Goal: Task Accomplishment & Management: Manage account settings

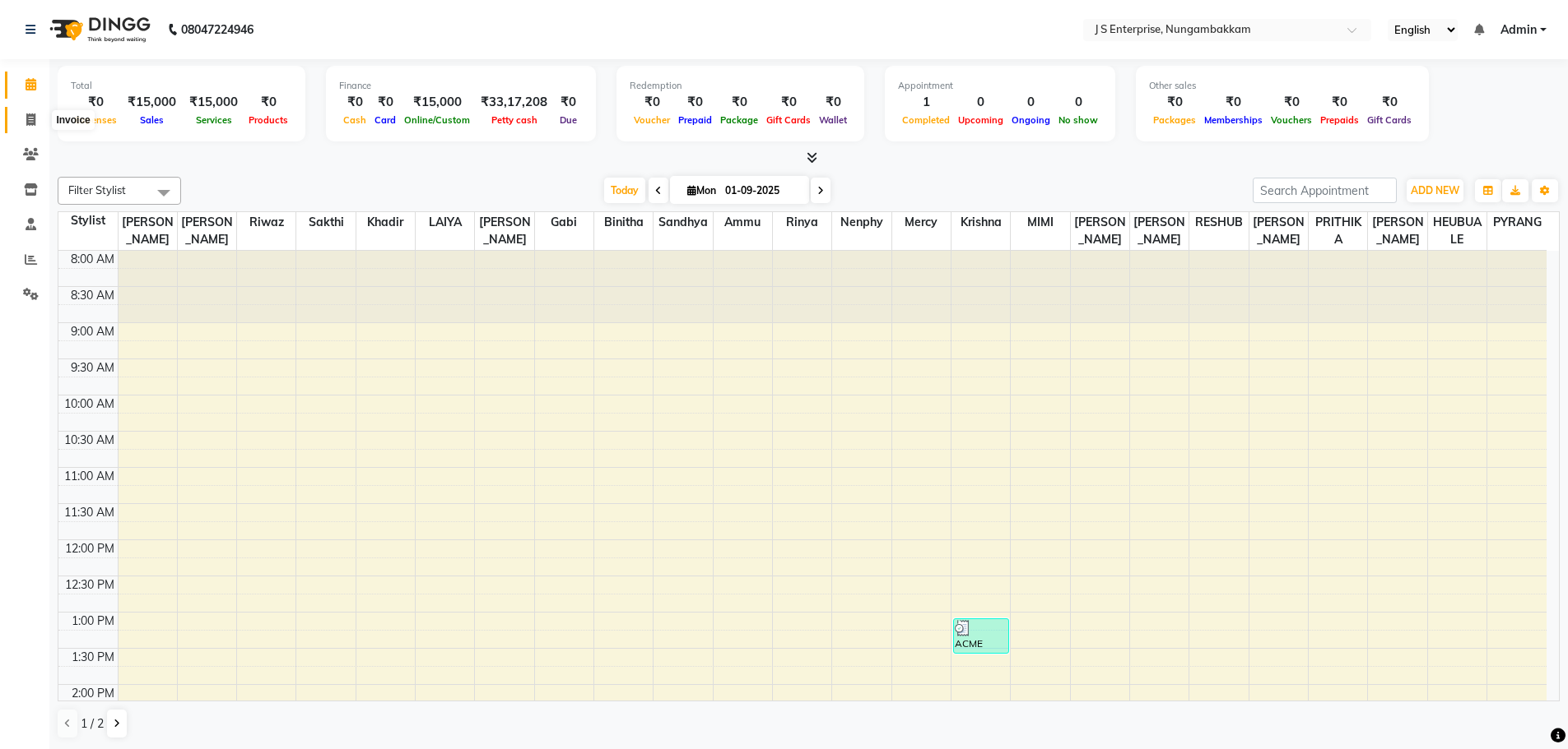
click at [30, 123] on icon at bounding box center [31, 120] width 9 height 12
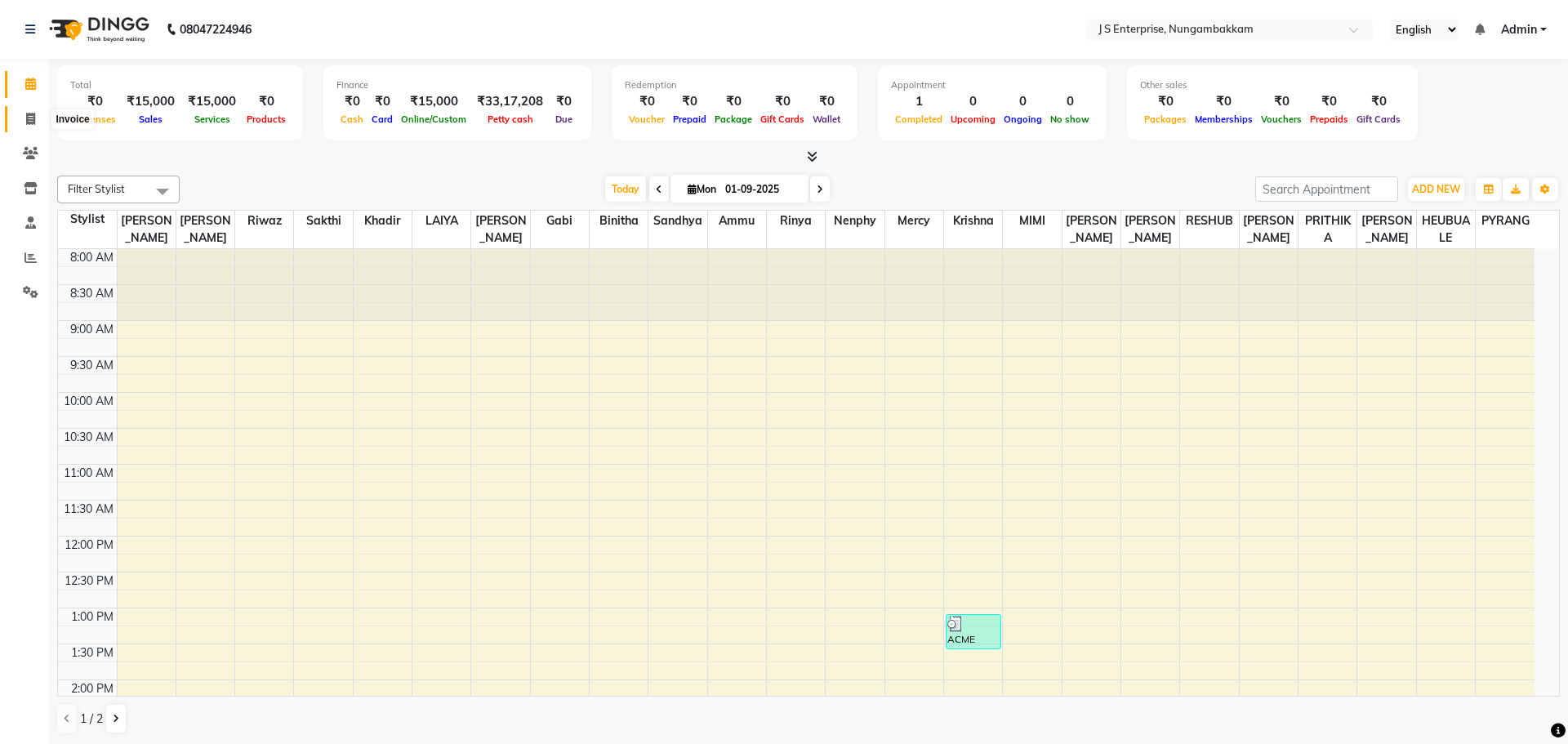
select select "service"
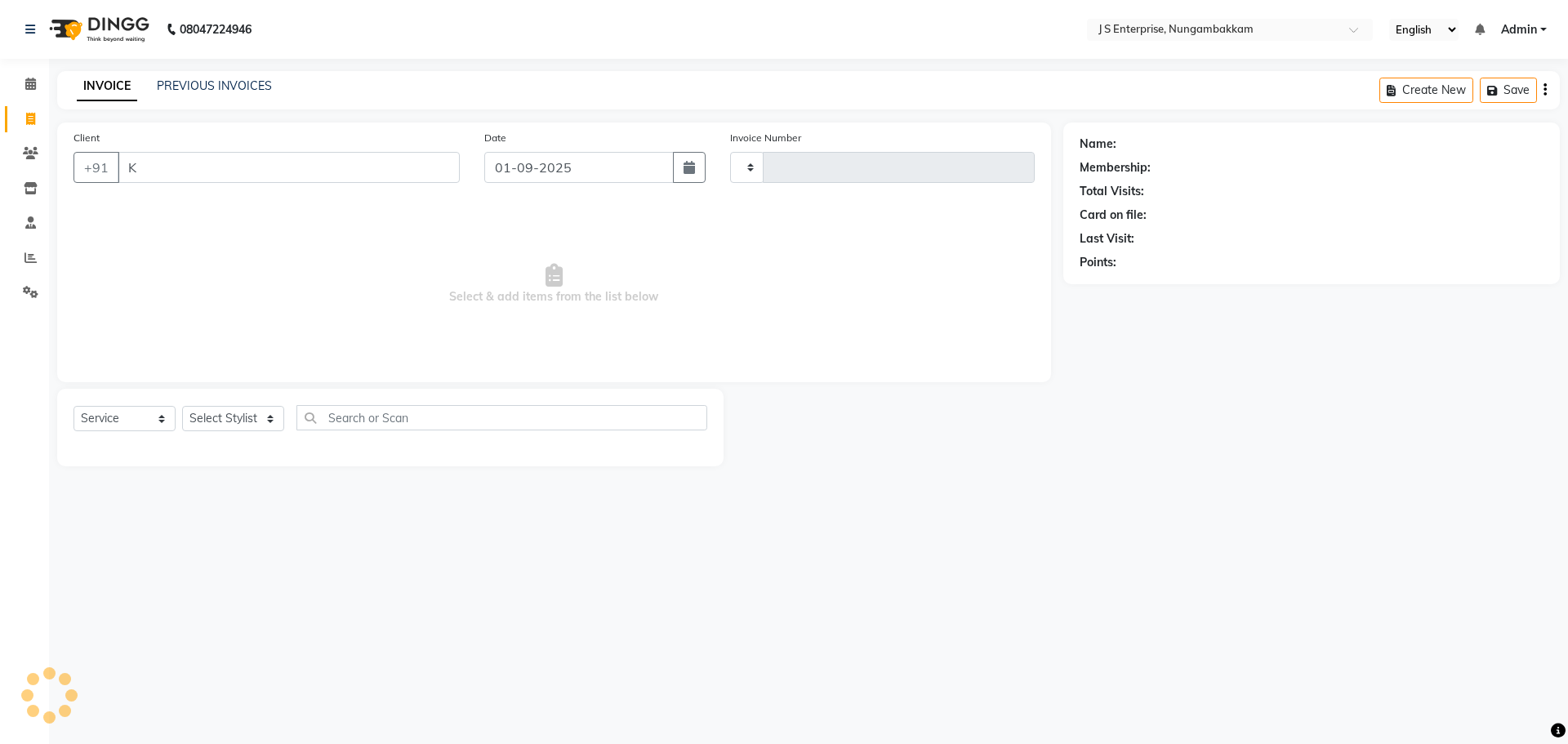
type input "KR"
type input "1178"
select select "7359"
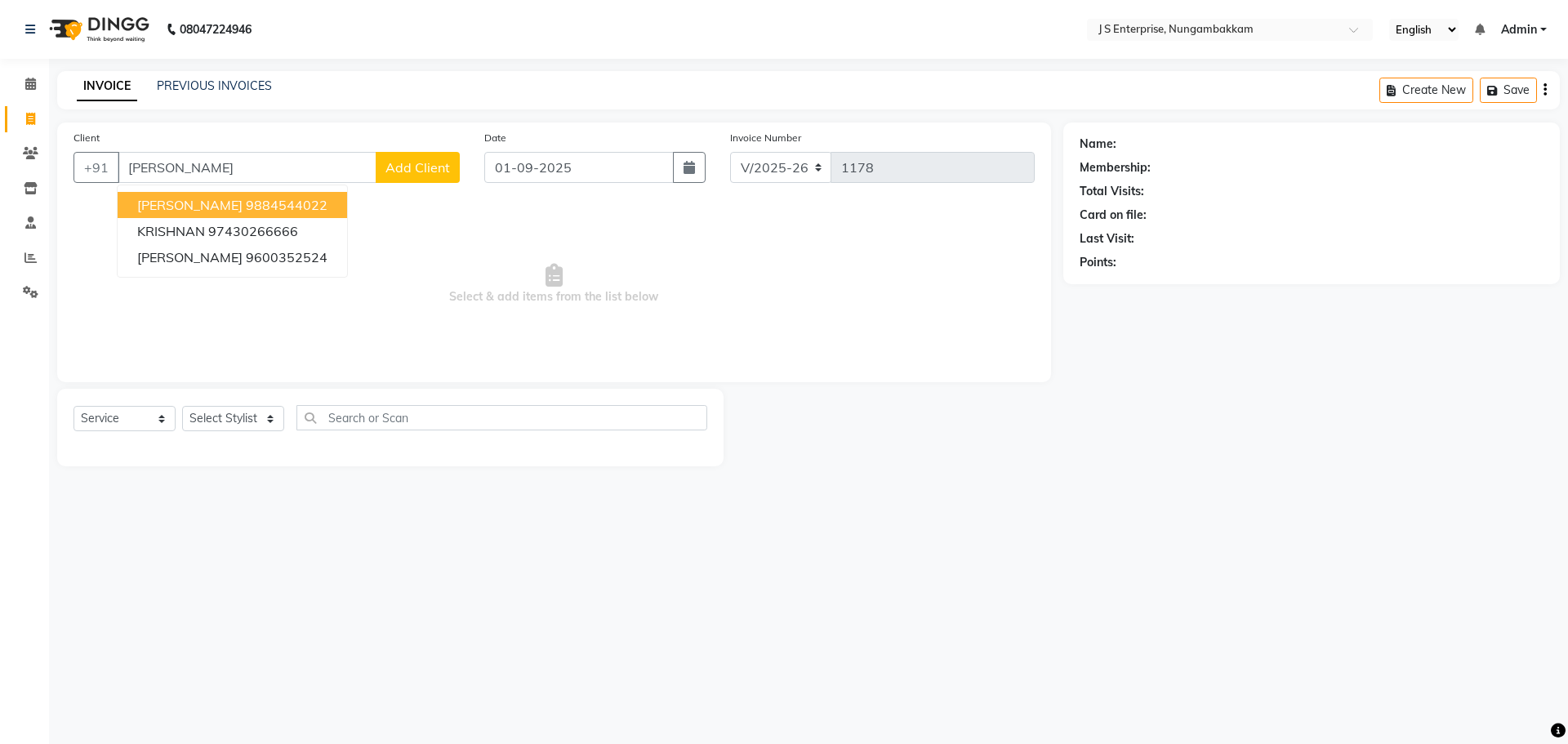
click at [246, 211] on ngb-highlight "9884544022" at bounding box center [286, 205] width 81 height 16
type input "9884544022"
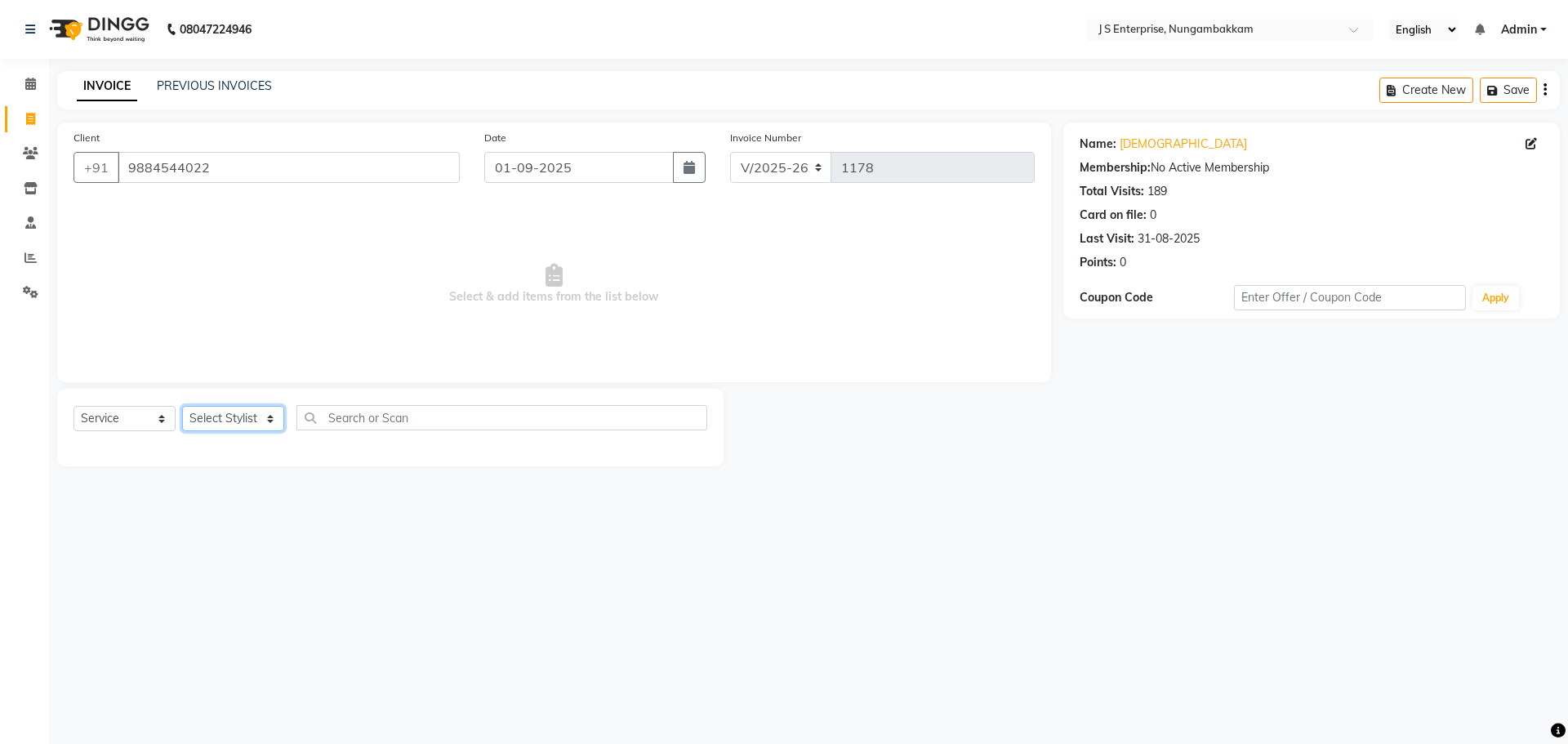
click at [256, 419] on select "Select Stylist [PERSON_NAME] [PERSON_NAME] [PERSON_NAME] [PERSON_NAME] krishna …" at bounding box center [233, 419] width 102 height 26
select select "63765"
click at [183, 406] on select "Select Stylist [PERSON_NAME] [PERSON_NAME] [PERSON_NAME] [PERSON_NAME] krishna …" at bounding box center [233, 419] width 102 height 26
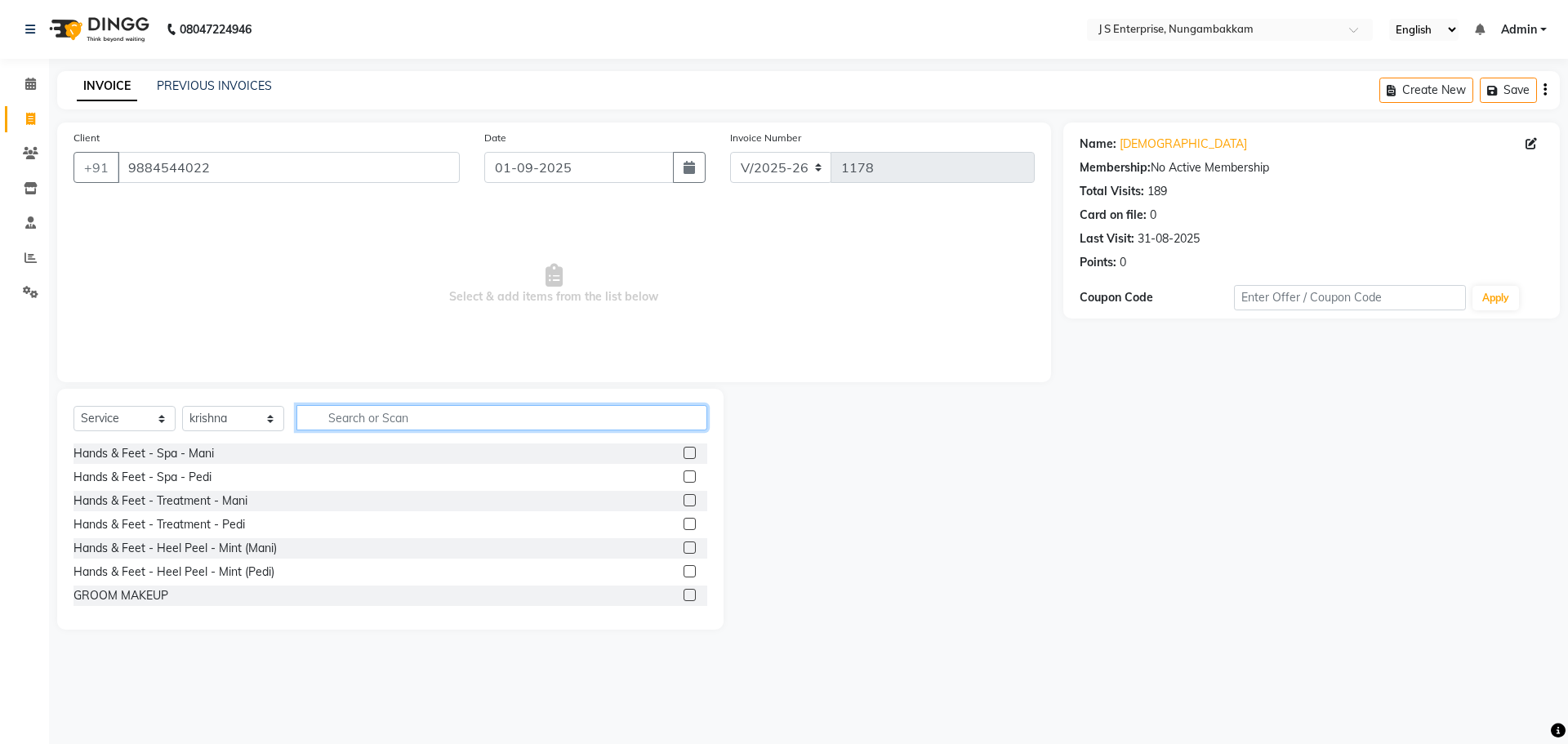
click at [495, 412] on input "text" at bounding box center [501, 418] width 410 height 26
type input "T"
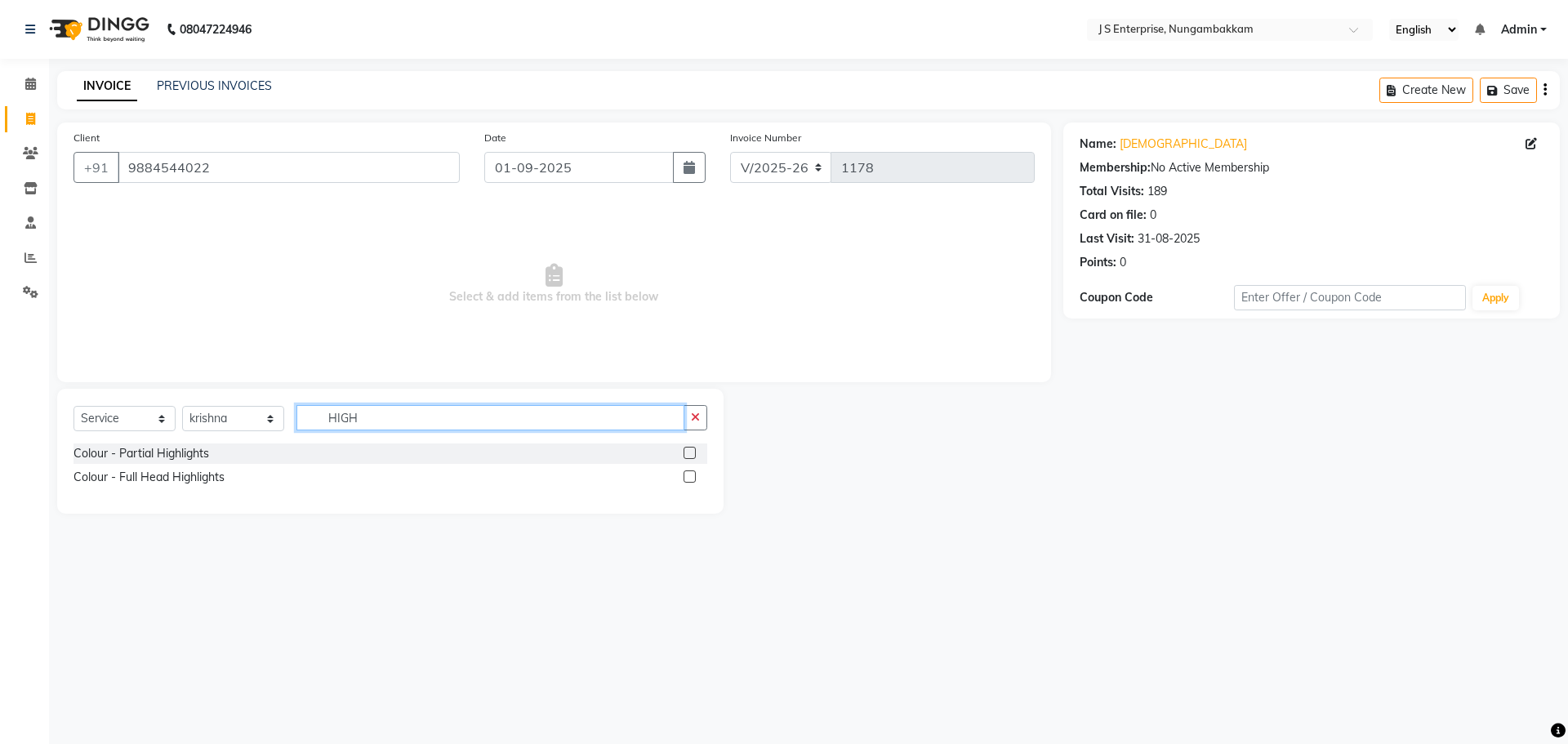
type input "HIGH"
click at [694, 481] on label at bounding box center [690, 477] width 12 height 12
click at [694, 481] on input "checkbox" at bounding box center [689, 477] width 10 height 10
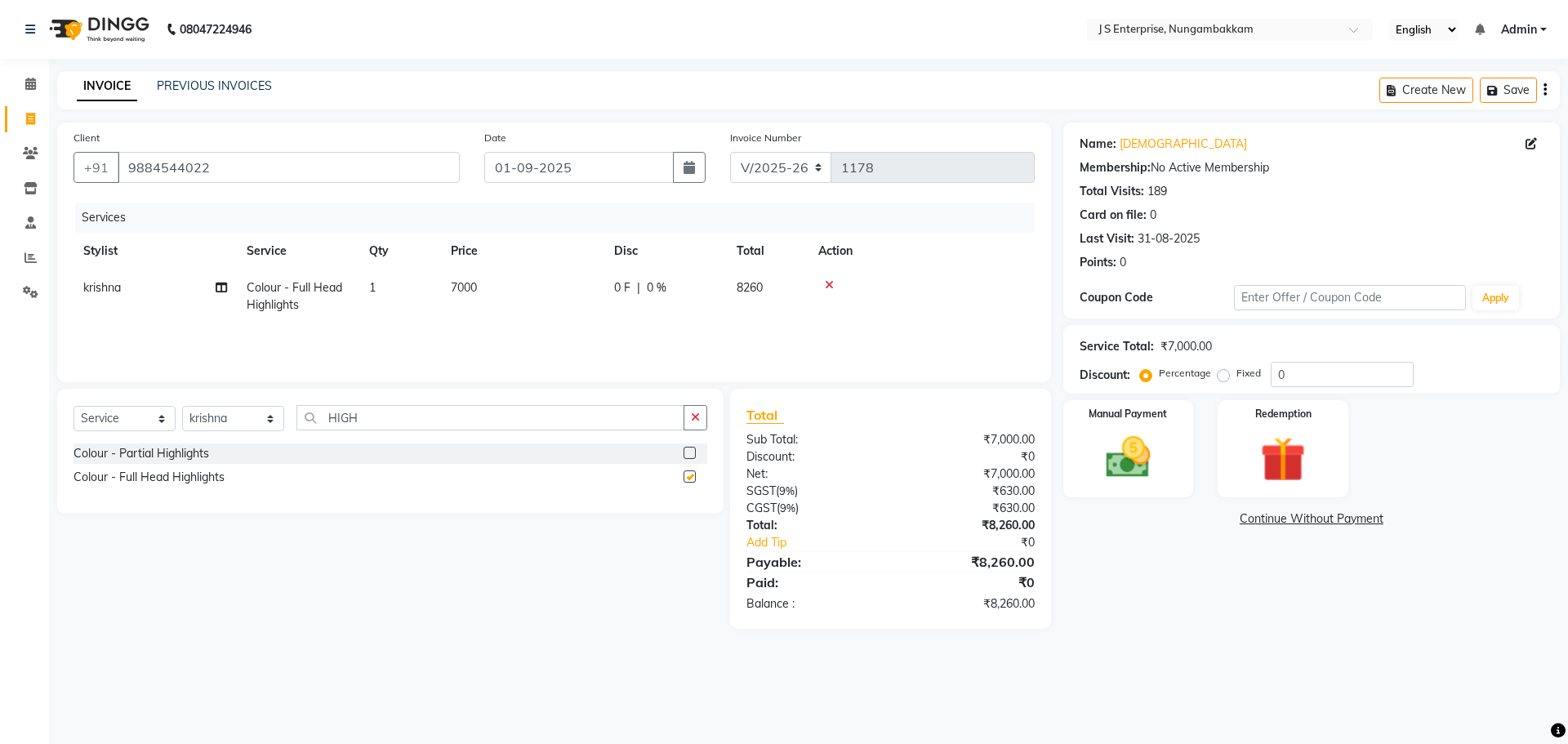
checkbox input "false"
click at [488, 296] on td "7000" at bounding box center [523, 297] width 164 height 54
select select "63765"
drag, startPoint x: 596, startPoint y: 297, endPoint x: 341, endPoint y: 312, distance: 255.4
click at [350, 311] on tr "[PERSON_NAME] [PERSON_NAME] [PERSON_NAME] [PERSON_NAME] [PERSON_NAME] mercy [PE…" at bounding box center [554, 304] width 961 height 69
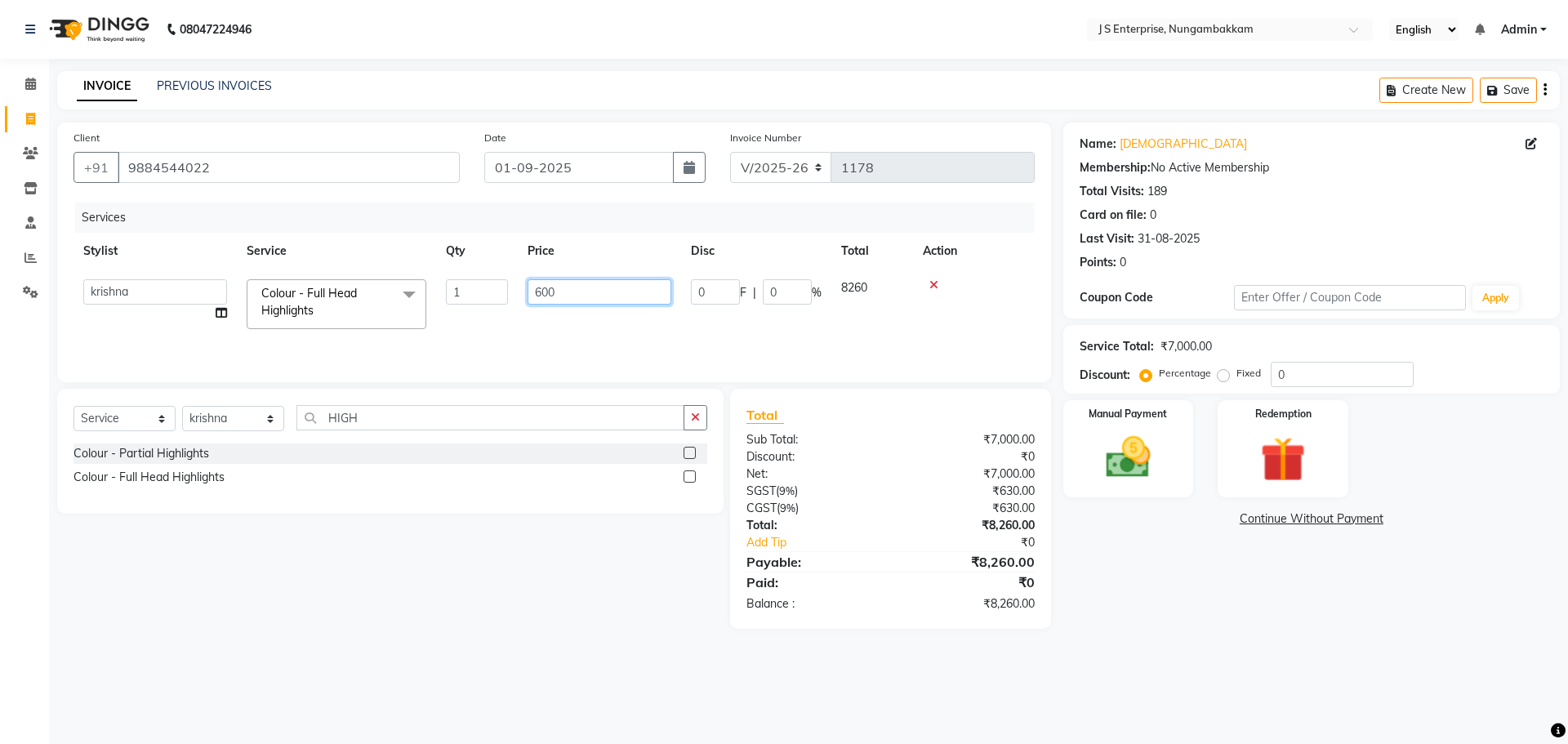
type input "6000"
click at [555, 332] on div "Services Stylist Service Qty Price Disc Total Action krishna Colour - Full Head…" at bounding box center [554, 284] width 961 height 164
click at [1110, 448] on img at bounding box center [1128, 457] width 76 height 54
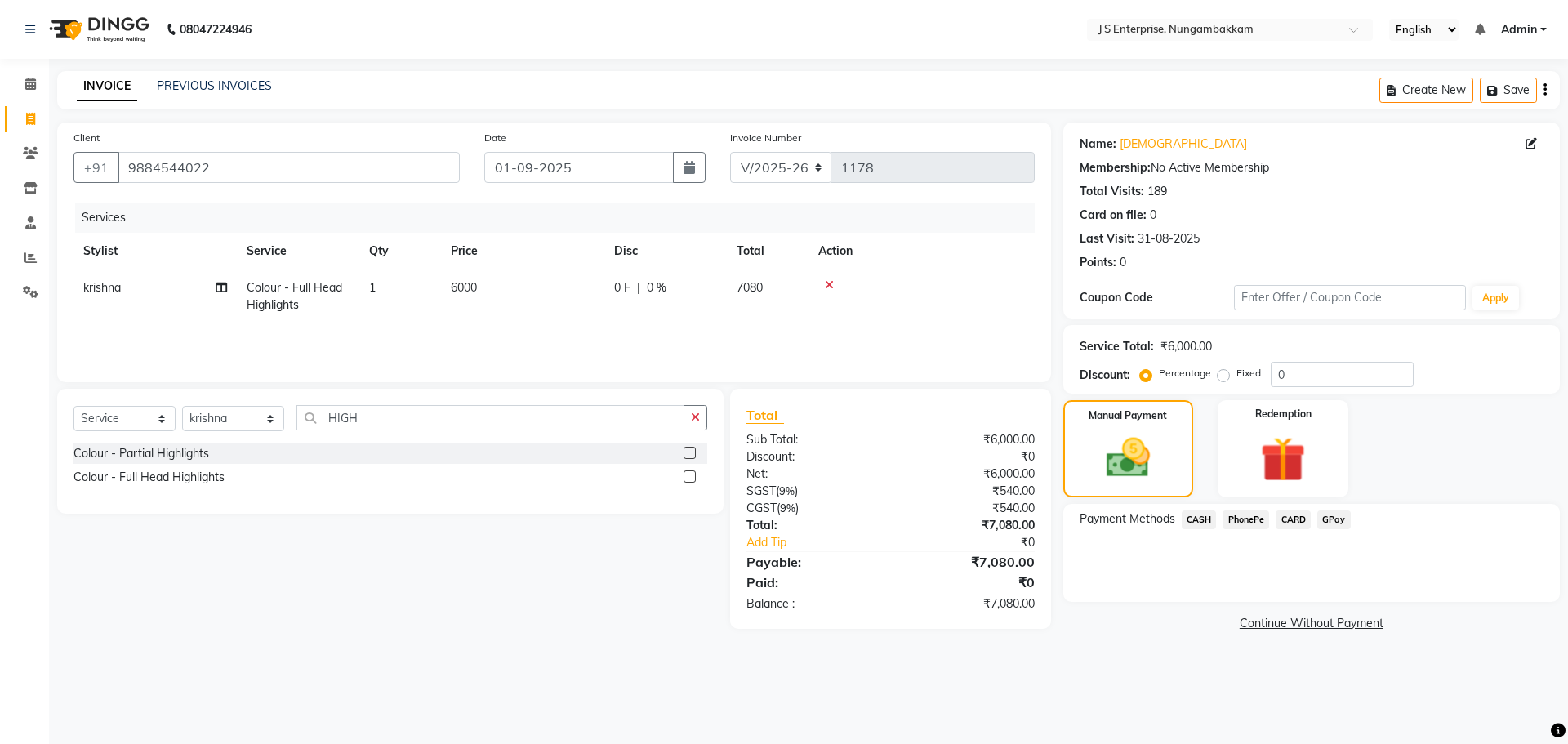
click at [1344, 516] on span "GPay" at bounding box center [1334, 520] width 33 height 19
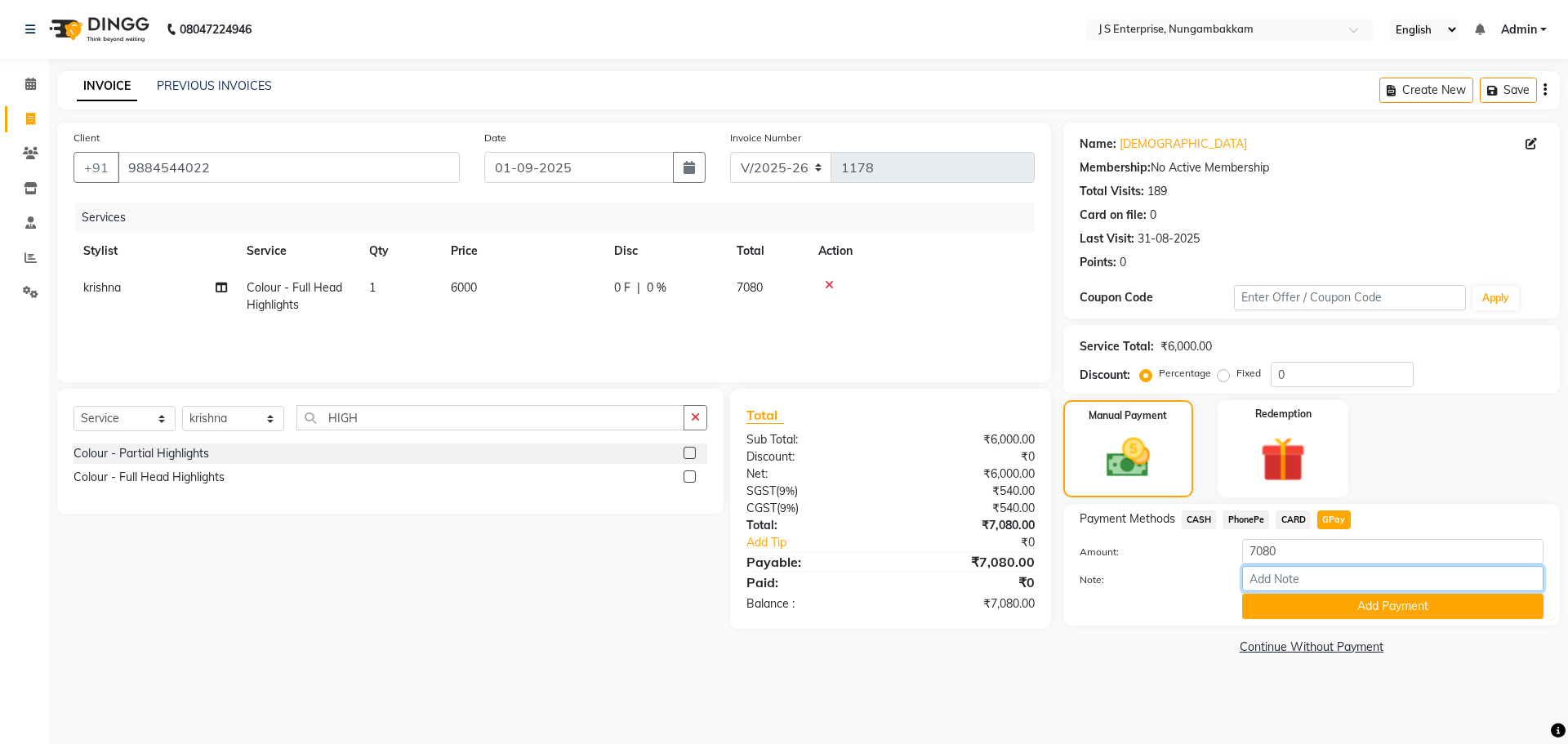
click at [1355, 571] on input "Note:" at bounding box center [1393, 579] width 302 height 26
type input "PRIYA MAM GPAY"
click at [1312, 609] on button "Add Payment" at bounding box center [1393, 607] width 302 height 26
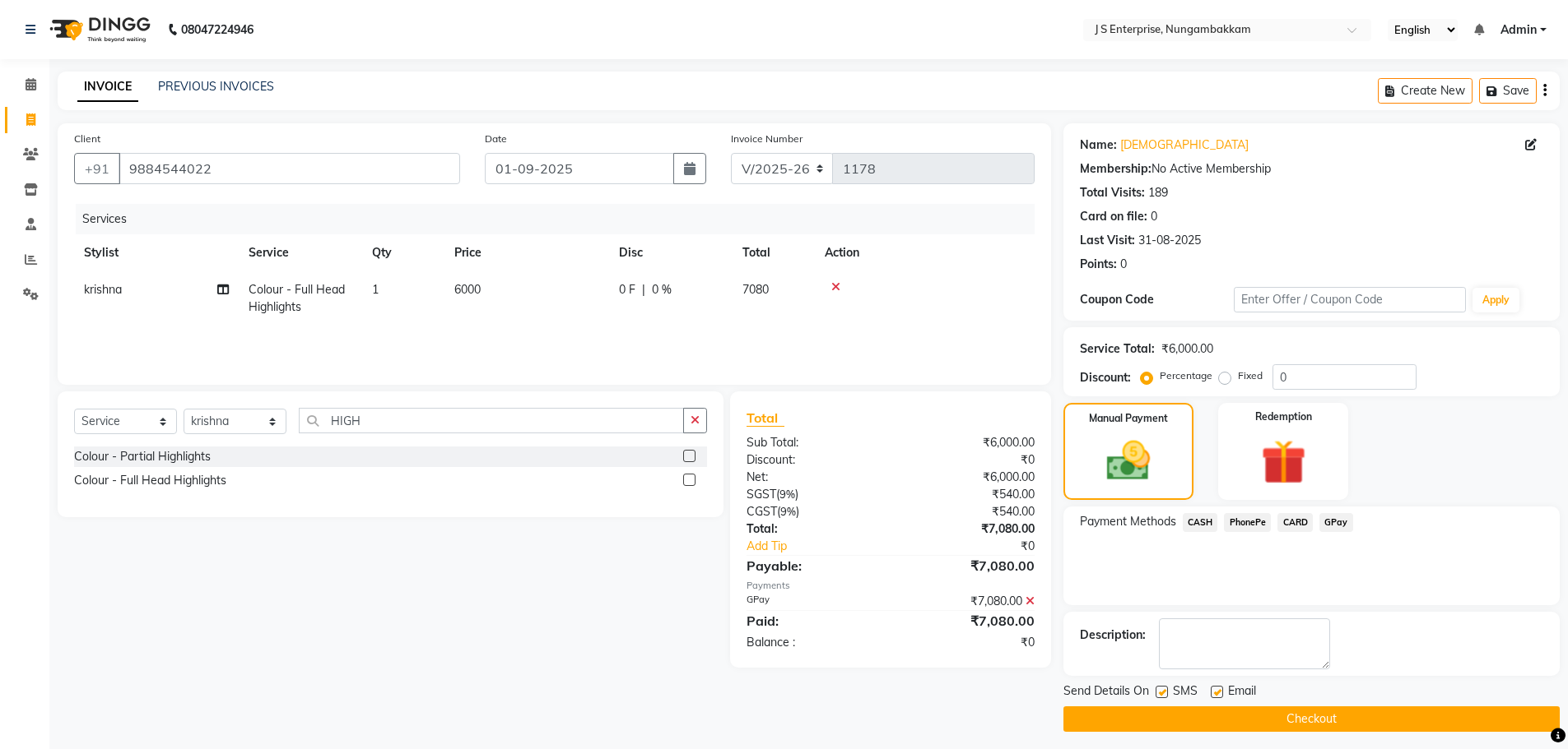
click at [1220, 721] on button "Checkout" at bounding box center [1312, 720] width 496 height 26
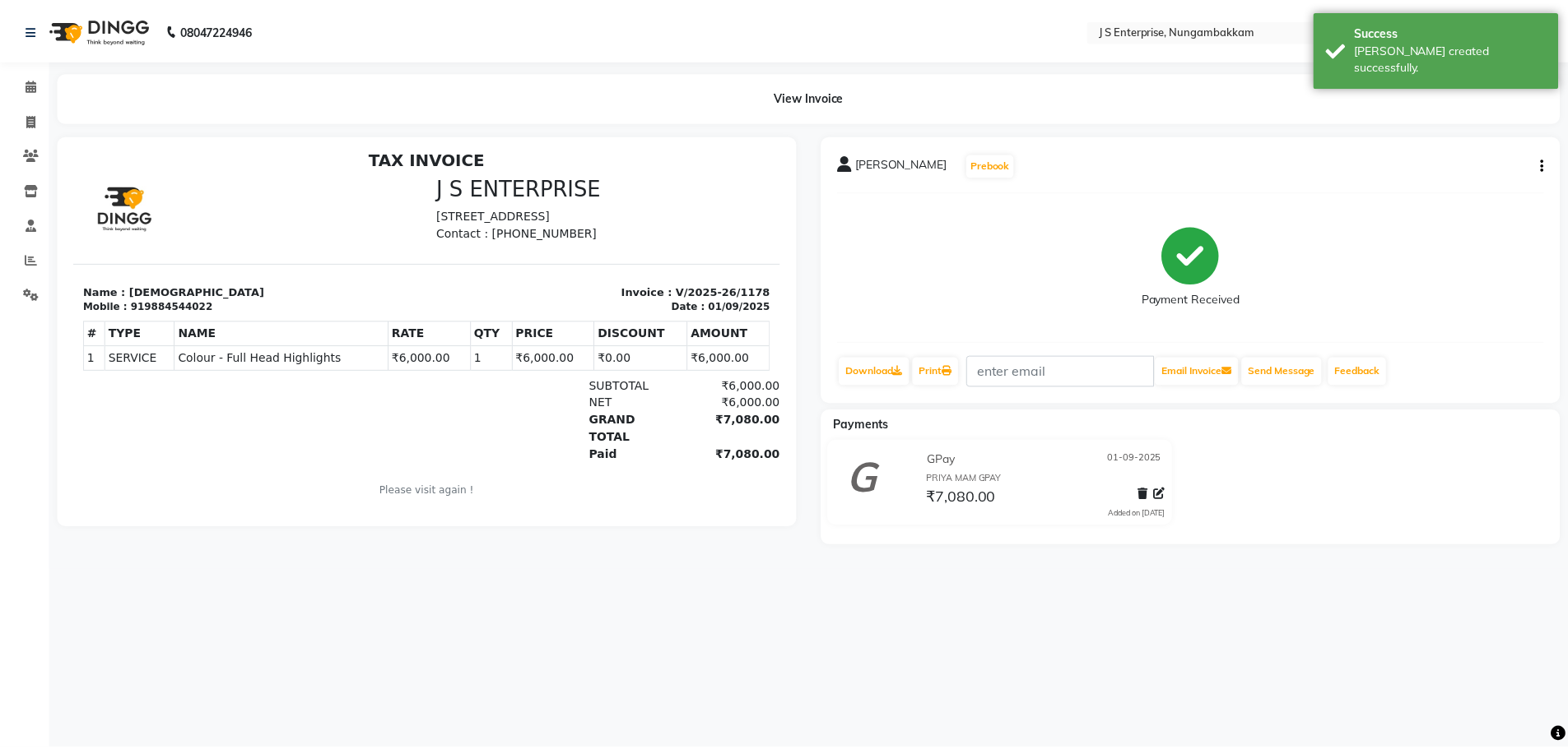
scroll to position [13, 0]
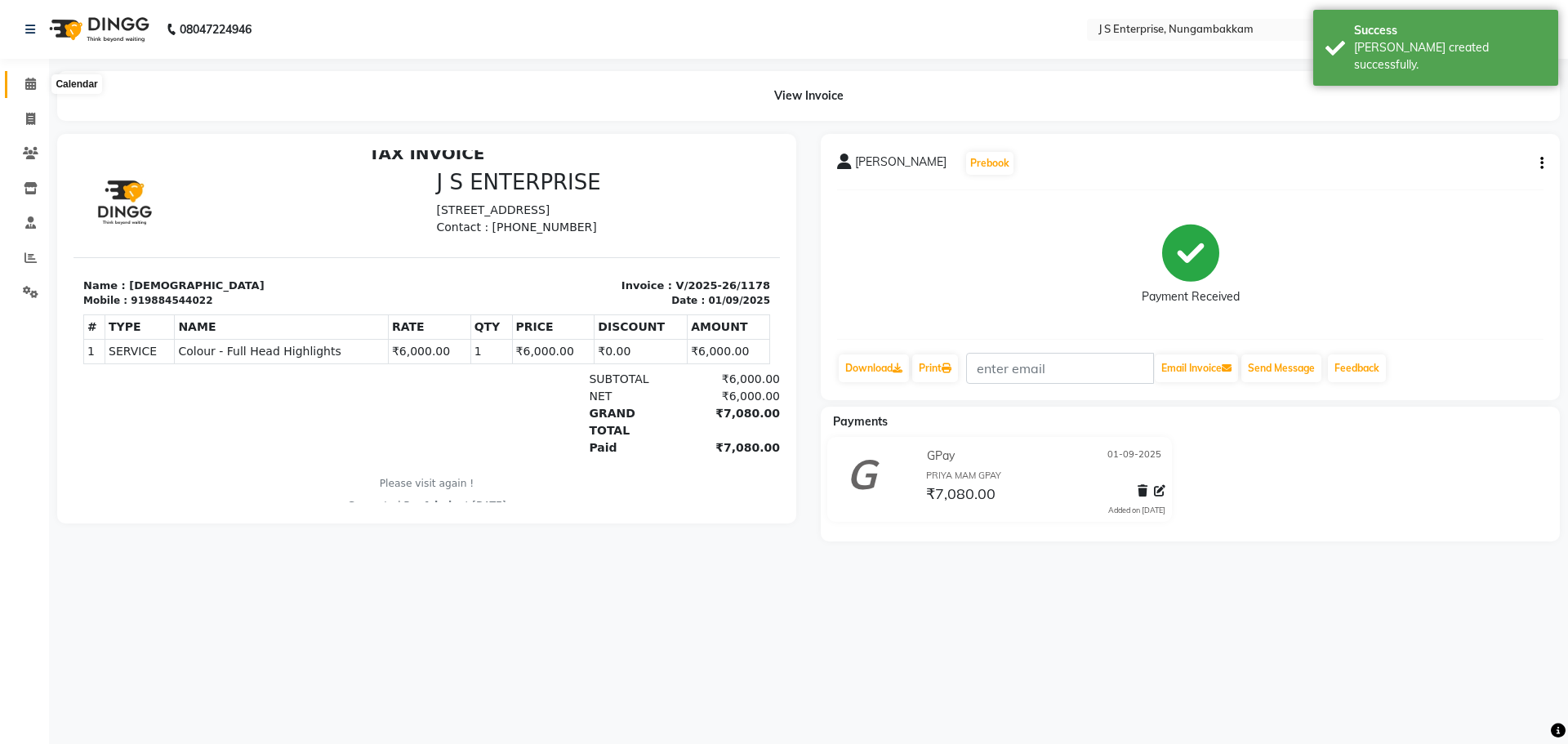
click at [27, 90] on span at bounding box center [30, 85] width 28 height 19
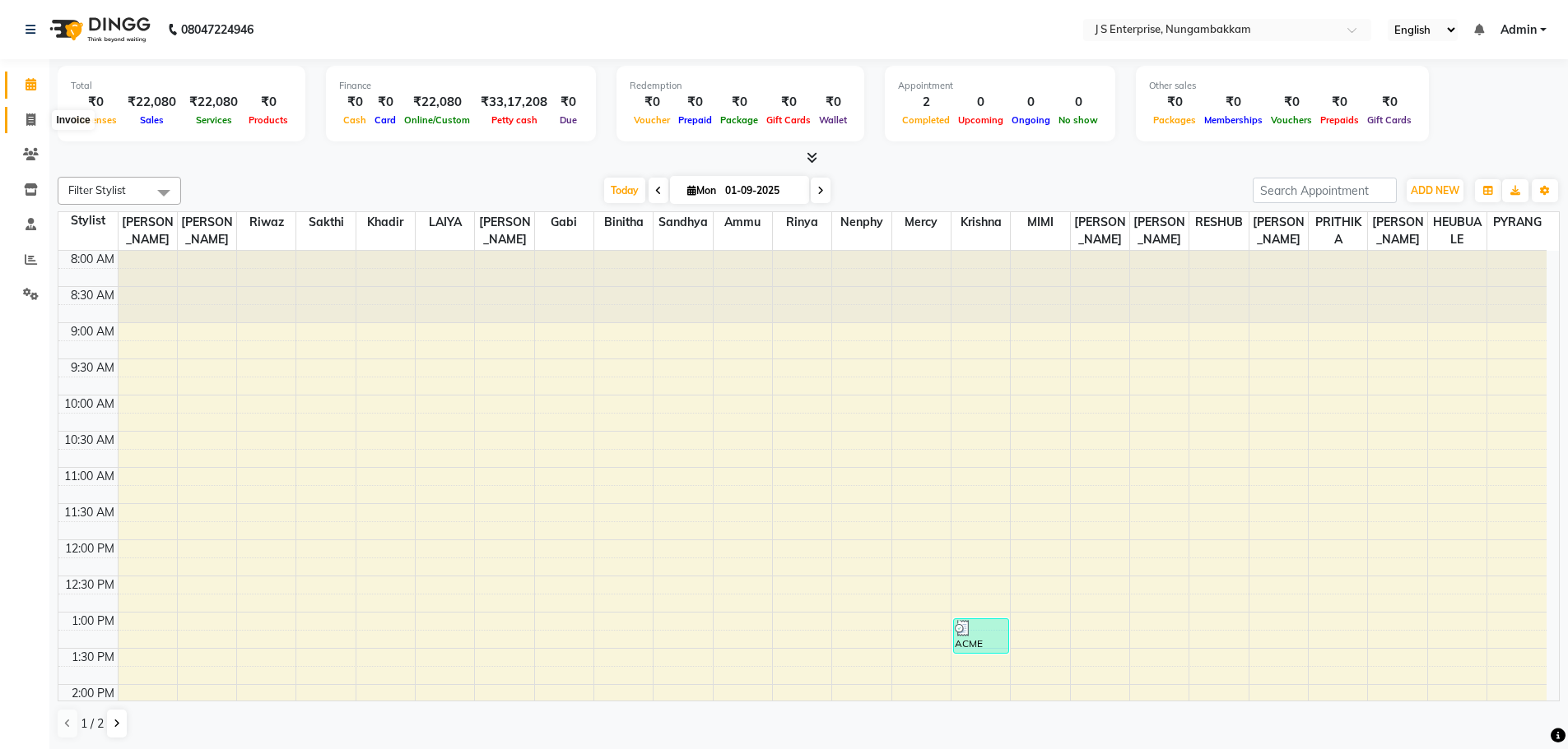
click at [33, 128] on span at bounding box center [30, 121] width 28 height 19
select select "service"
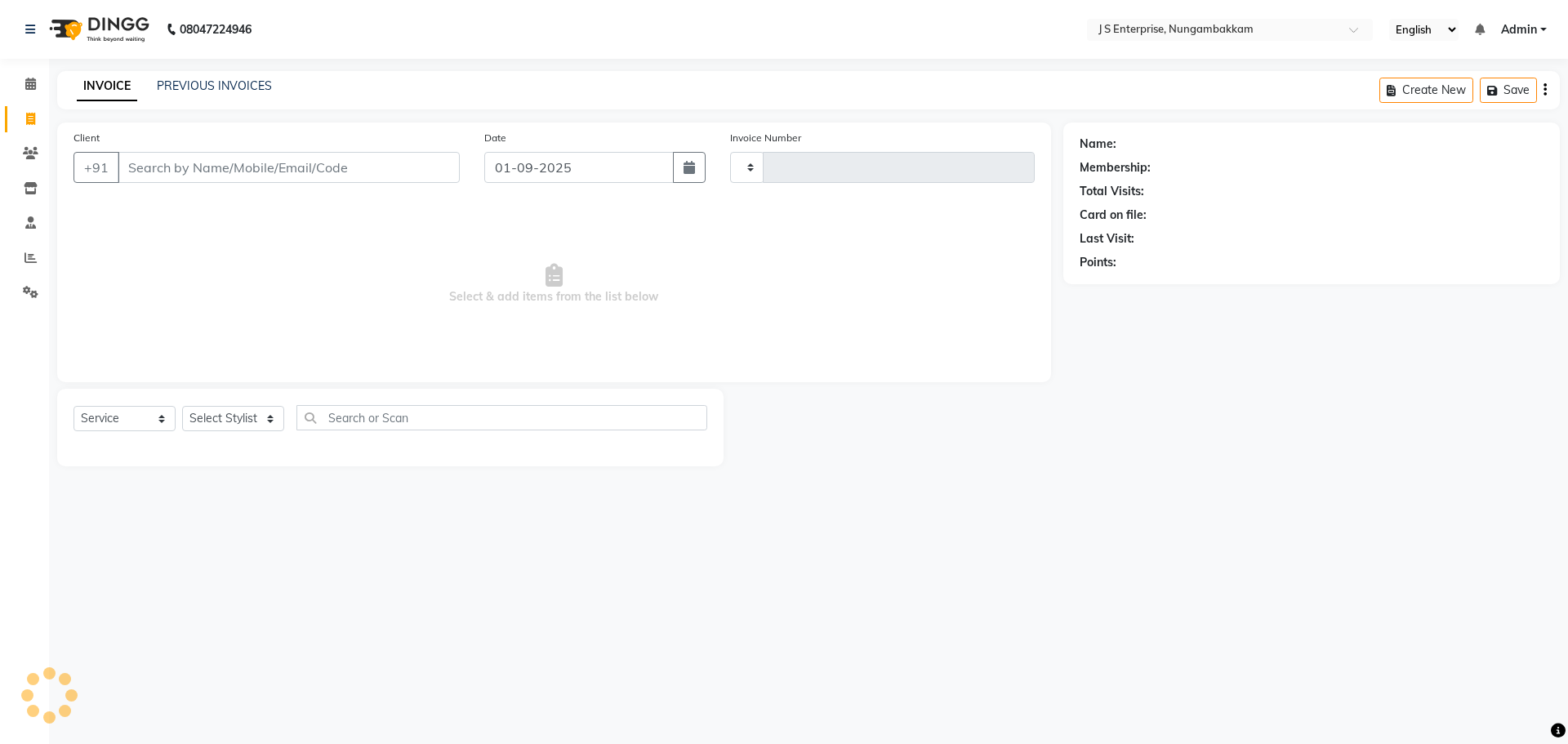
type input "1179"
select select "7359"
click at [245, 81] on link "PREVIOUS INVOICES" at bounding box center [214, 86] width 115 height 15
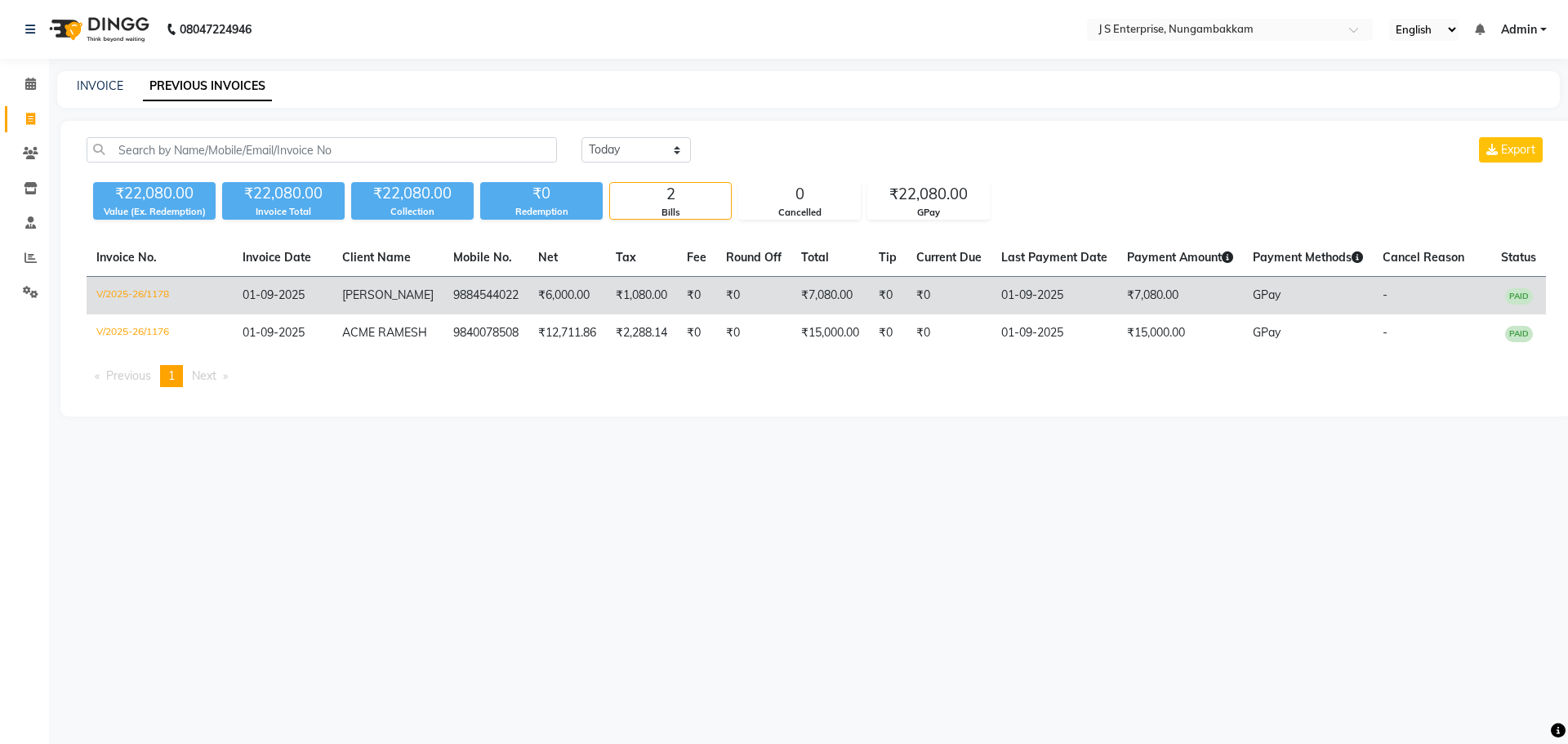
click at [404, 307] on td "[PERSON_NAME]" at bounding box center [388, 296] width 111 height 39
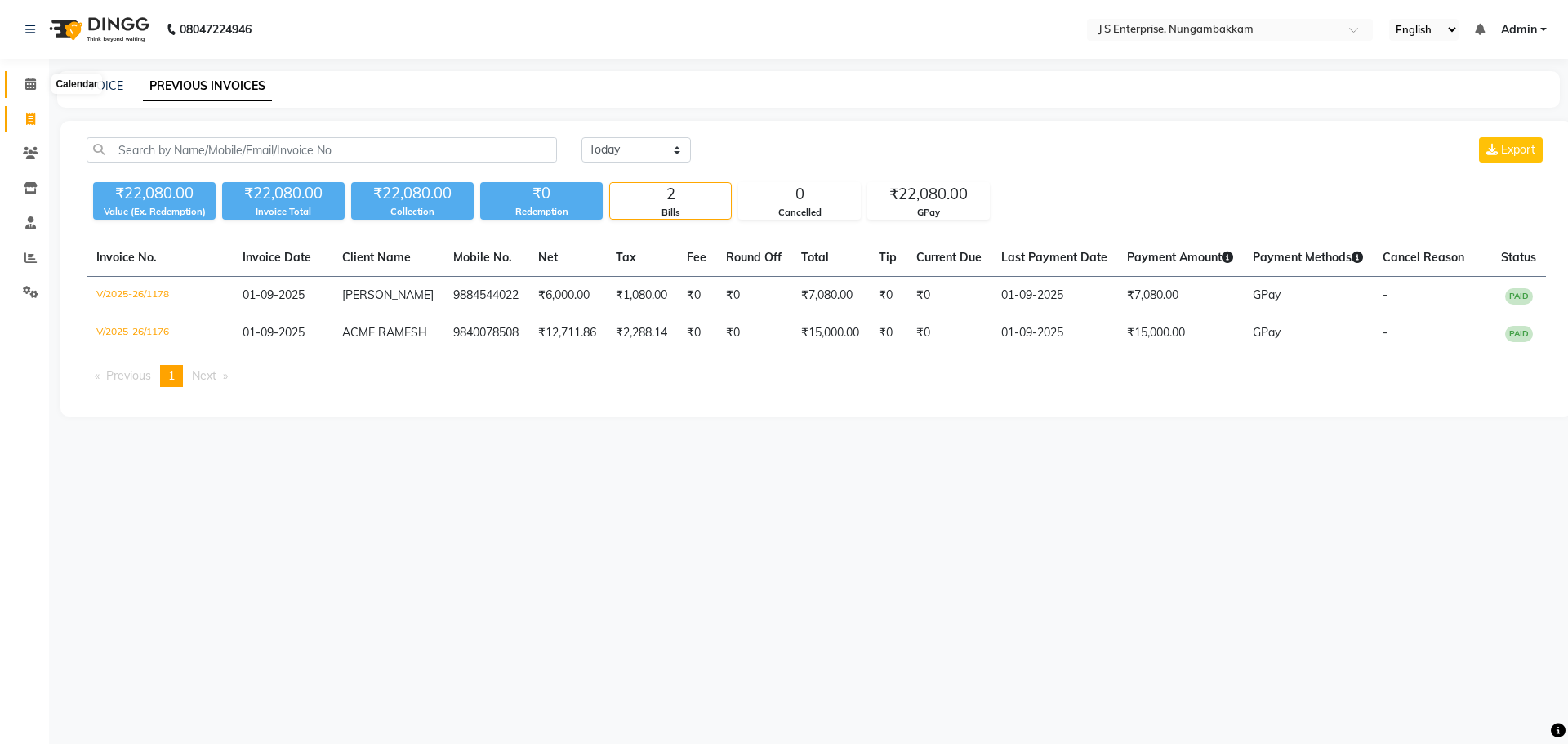
click at [30, 90] on span at bounding box center [30, 85] width 28 height 19
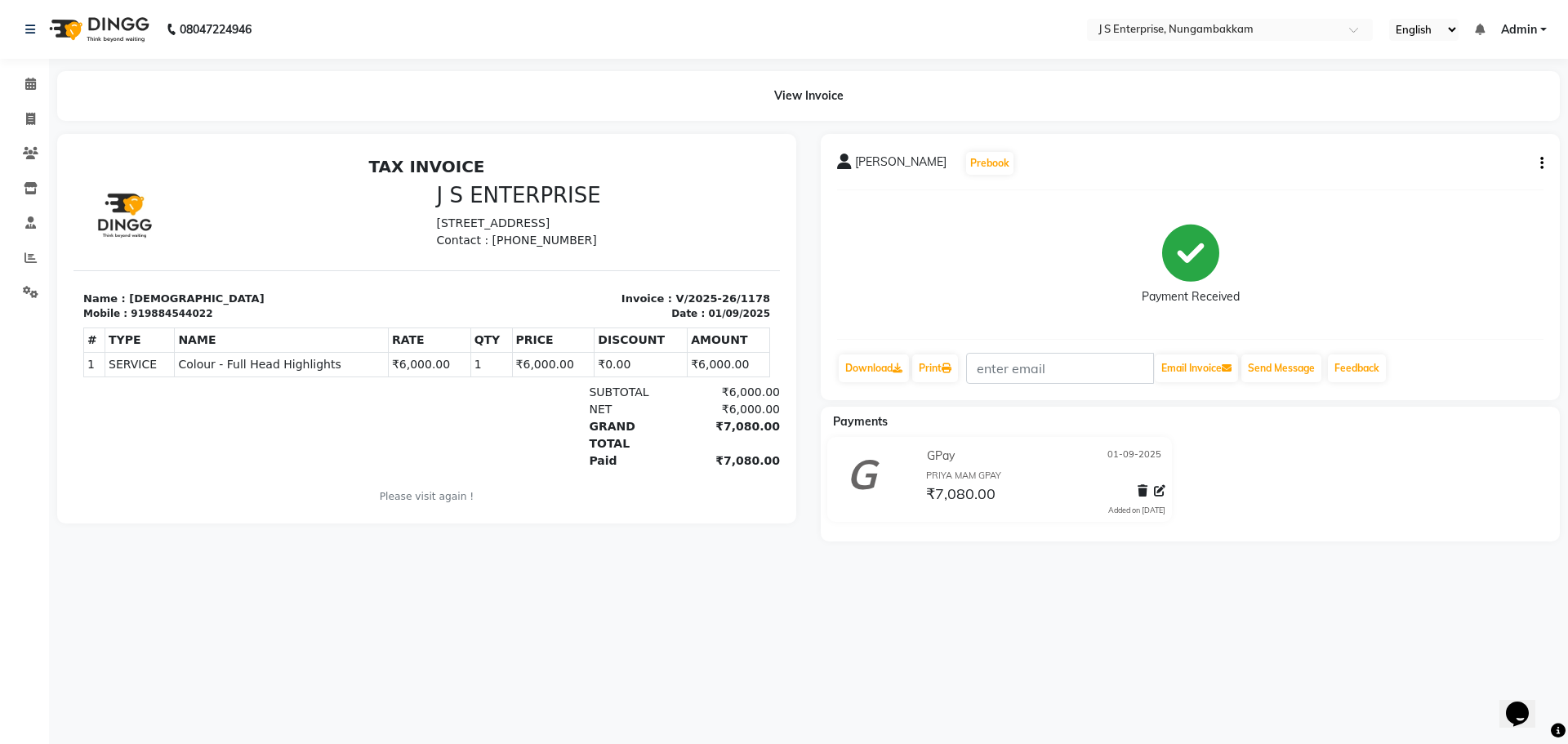
click at [1539, 153] on div "KRISHNA Prebook" at bounding box center [1190, 163] width 707 height 27
click at [1540, 166] on button "button" at bounding box center [1538, 164] width 9 height 17
click at [1460, 188] on div "Edit Invoice" at bounding box center [1461, 184] width 112 height 21
select select "service"
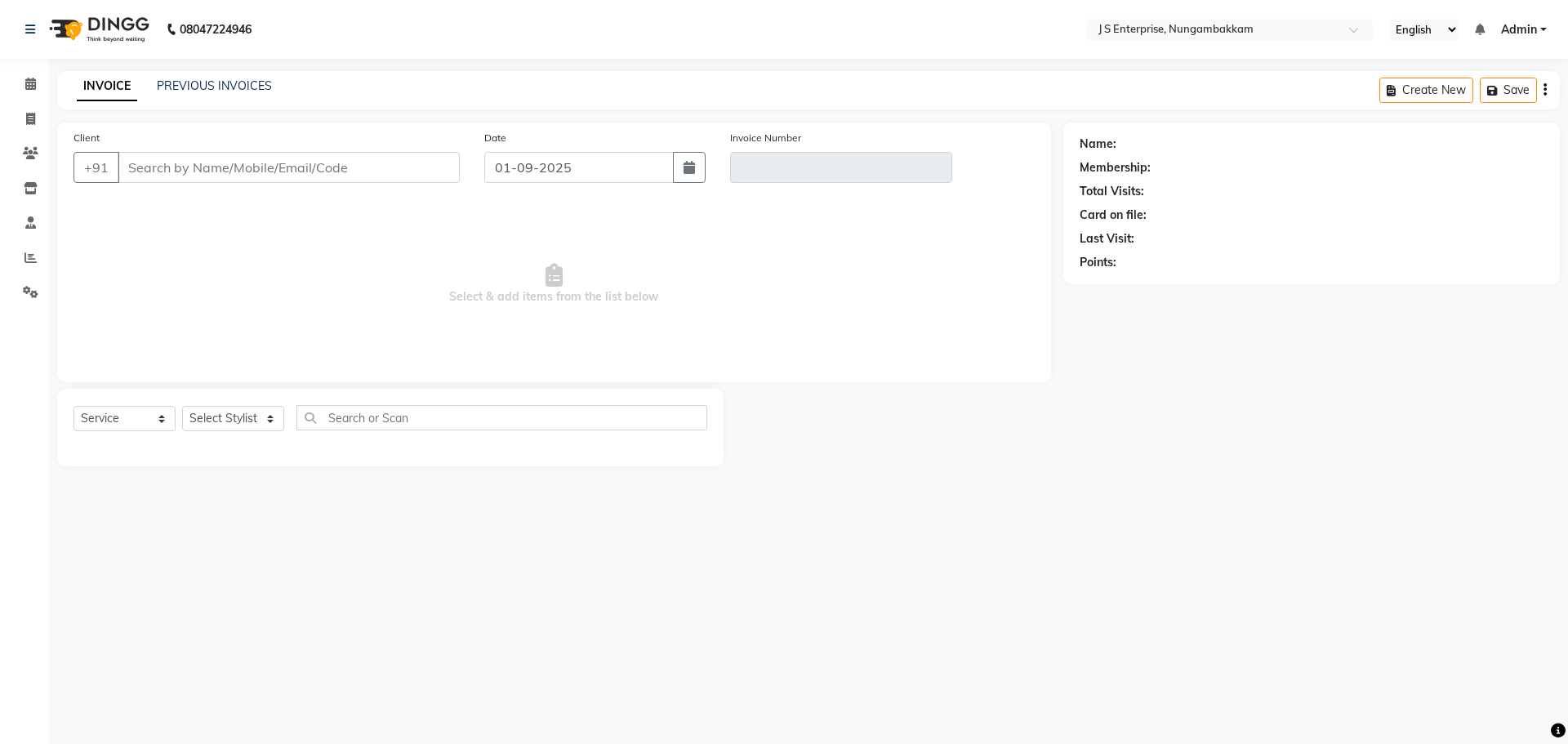
type input "9884544022"
type input "V/2025-26/1178"
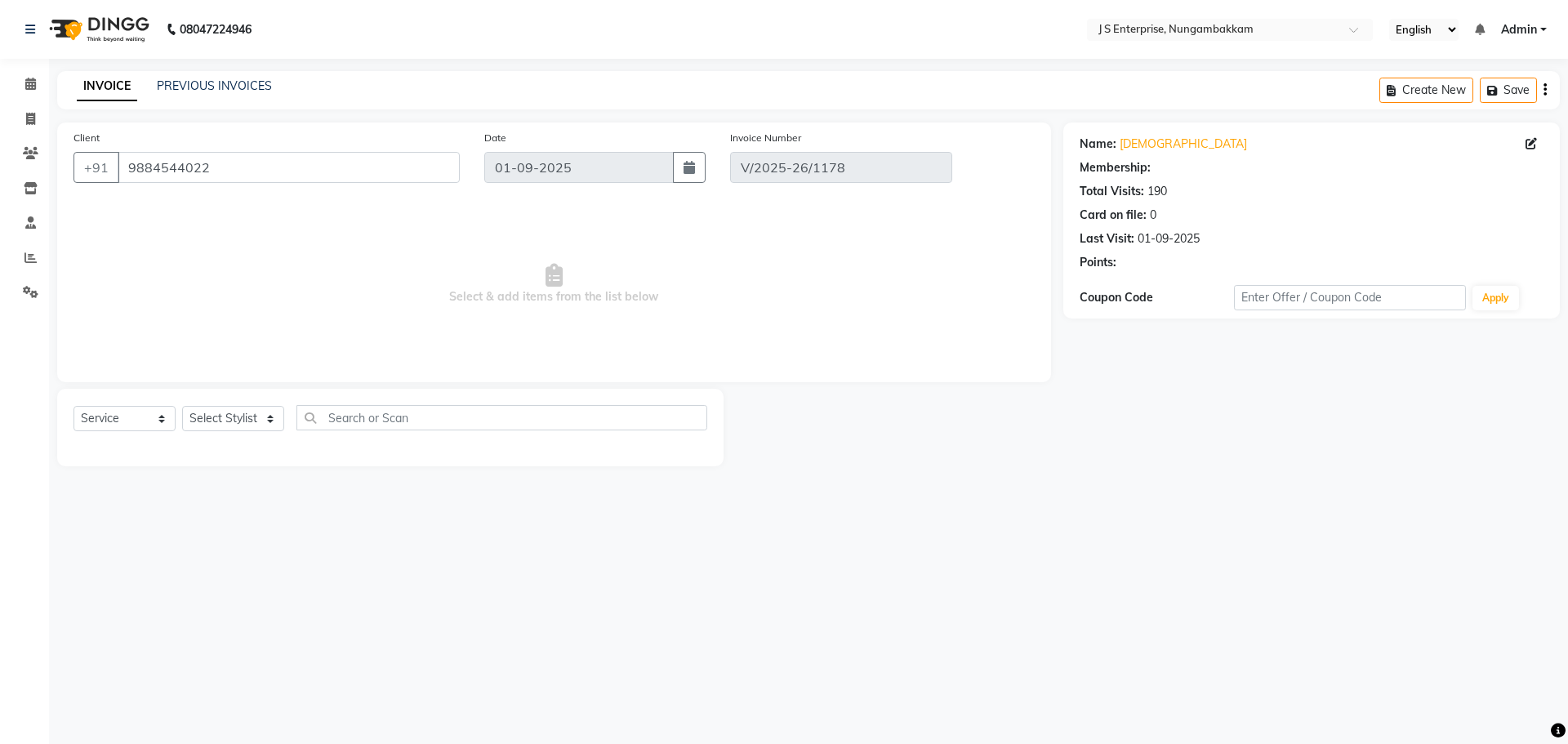
select select "select"
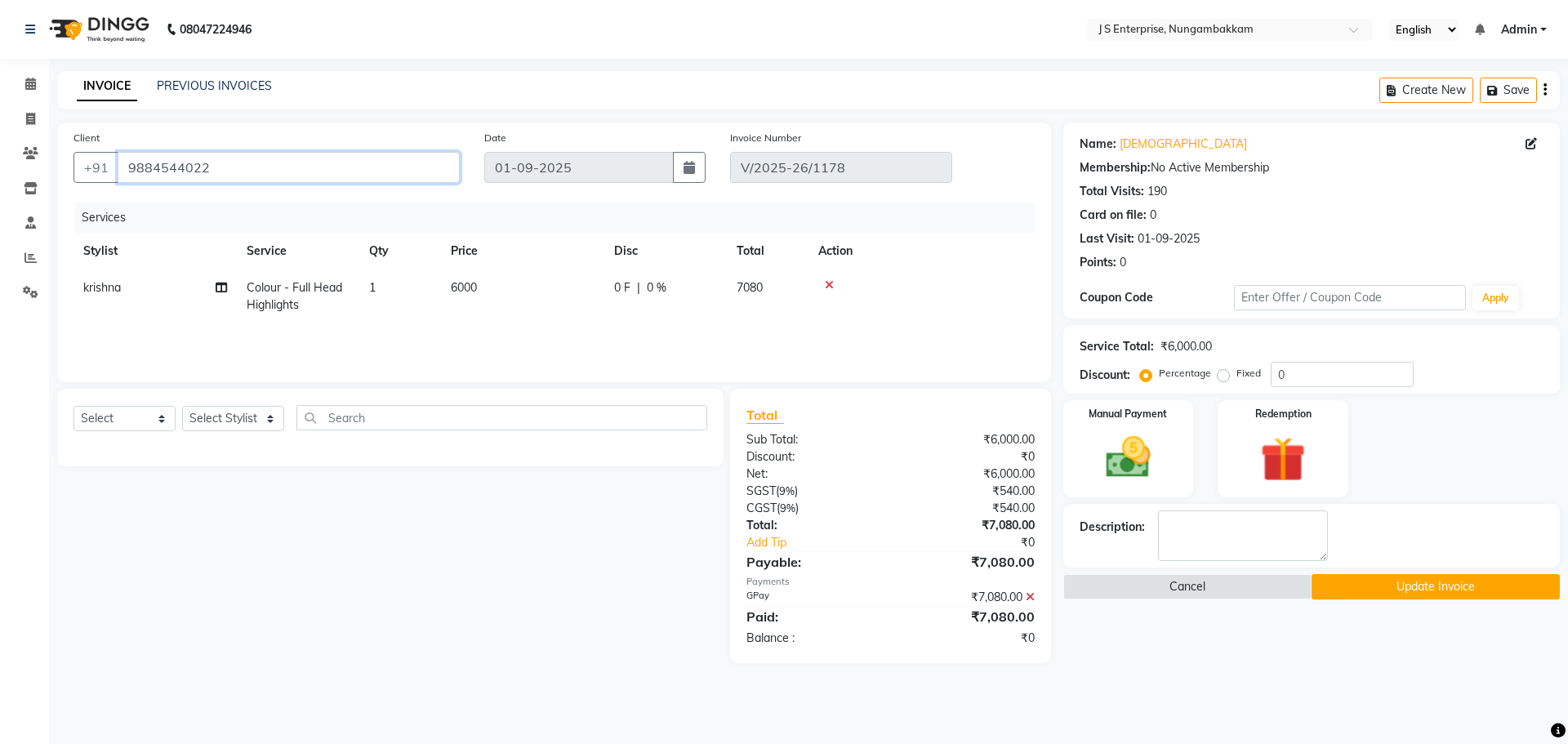
drag, startPoint x: 314, startPoint y: 153, endPoint x: 0, endPoint y: 141, distance: 314.2
click at [0, 141] on app-home "08047224946 Select Location × J S Enterprise, Nungambakkam English ENGLISH Espa…" at bounding box center [784, 344] width 1568 height 688
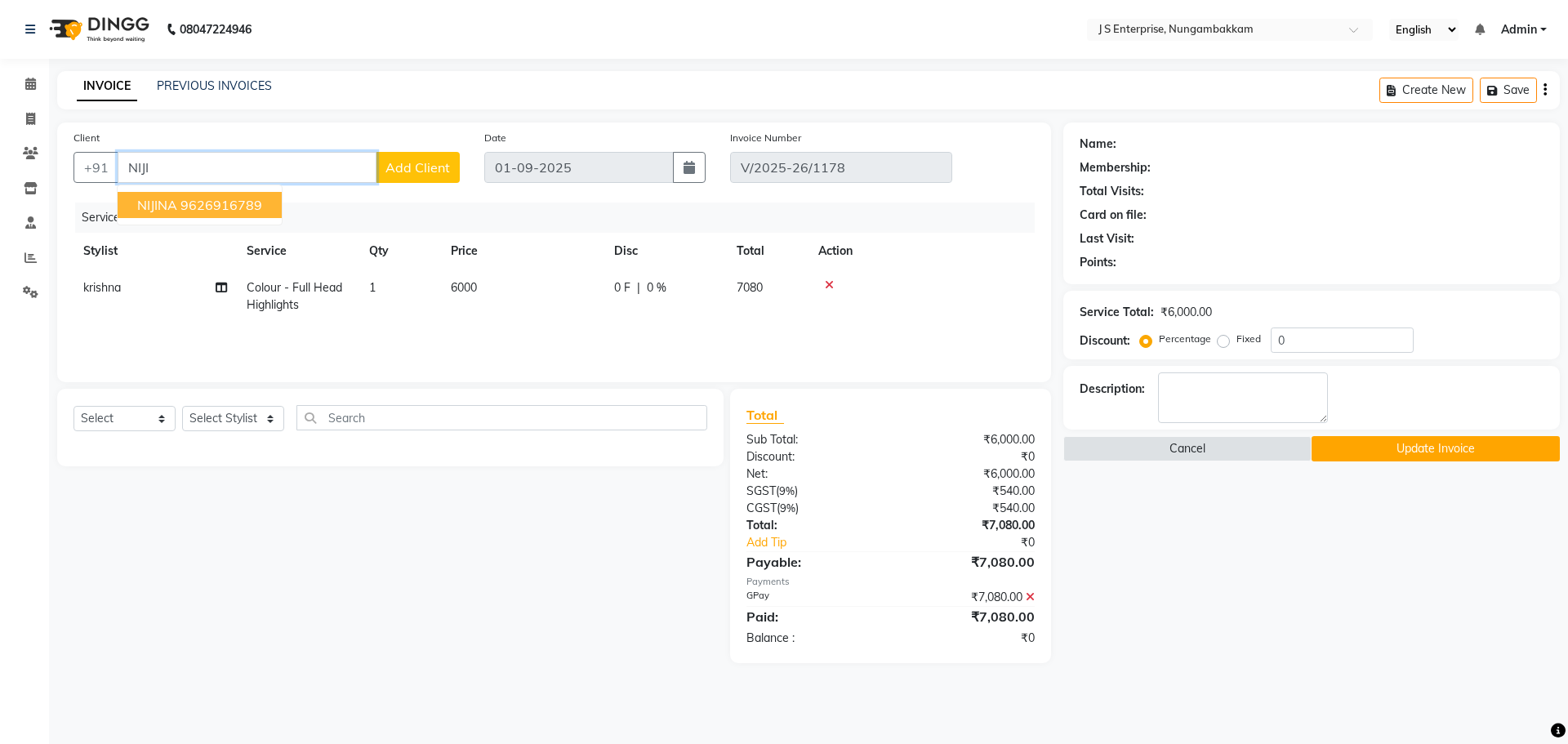
click at [245, 205] on ngb-highlight "9626916789" at bounding box center [221, 205] width 81 height 16
type input "9626916789"
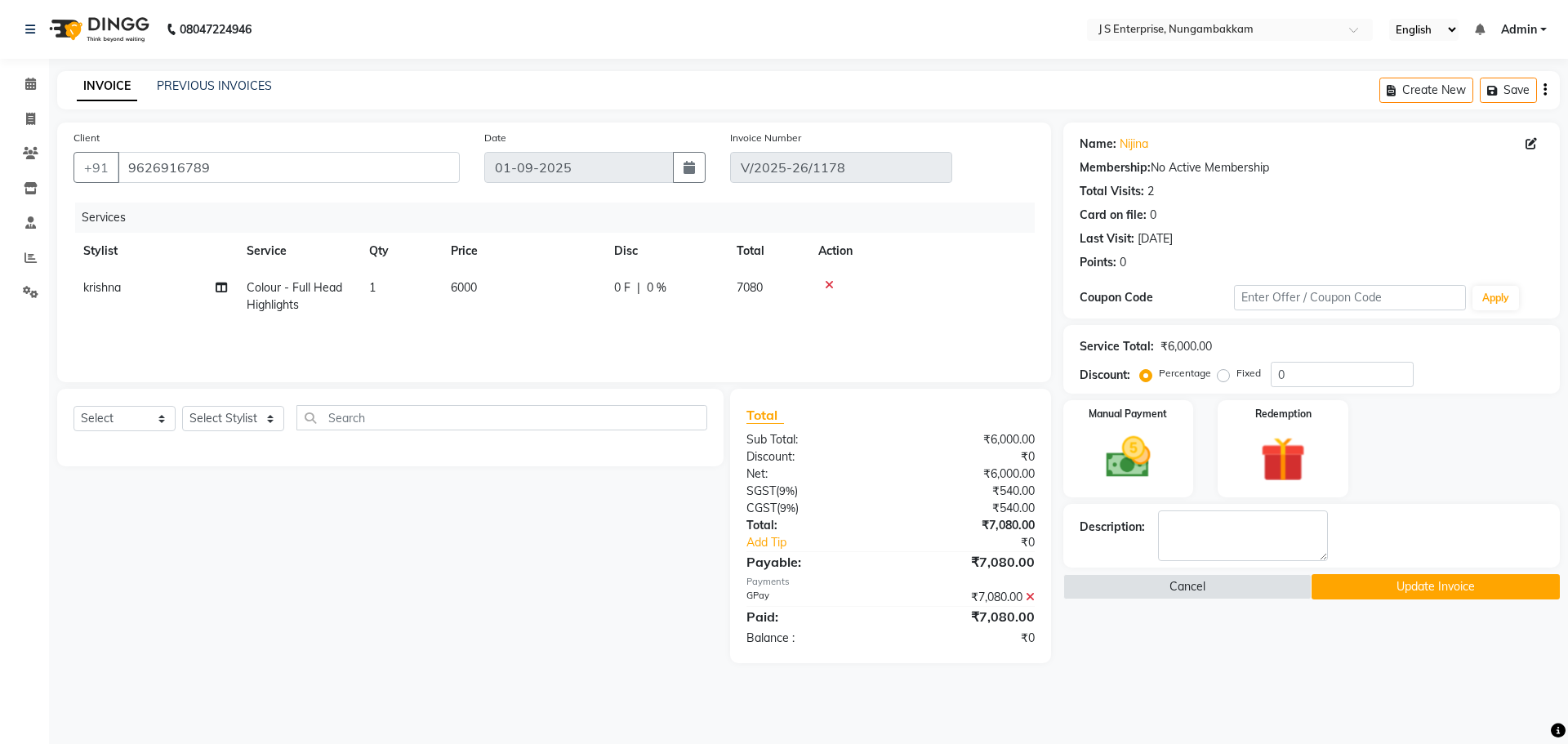
click at [1451, 586] on button "Update Invoice" at bounding box center [1436, 587] width 248 height 26
